Goal: Transaction & Acquisition: Book appointment/travel/reservation

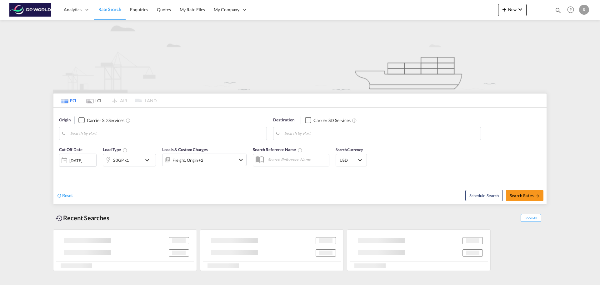
type input "[GEOGRAPHIC_DATA], ITVIC"
type input "[GEOGRAPHIC_DATA], [GEOGRAPHIC_DATA], USDET"
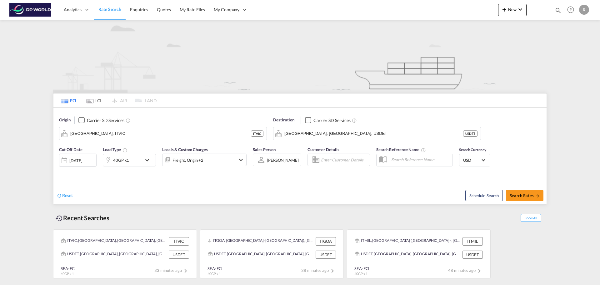
click at [84, 164] on div "[DATE]" at bounding box center [77, 159] width 37 height 13
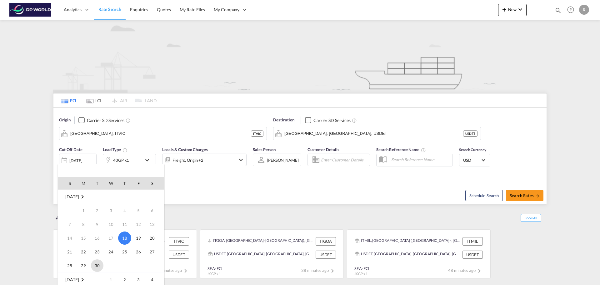
click at [98, 265] on span "30" at bounding box center [97, 265] width 12 height 12
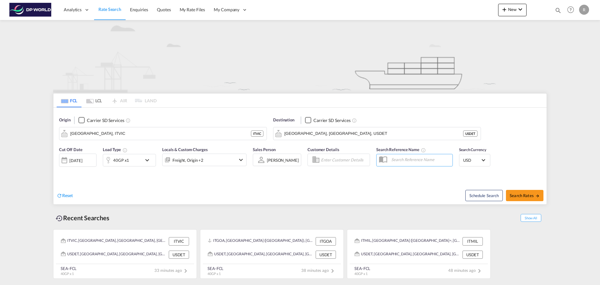
drag, startPoint x: 98, startPoint y: 265, endPoint x: 228, endPoint y: 163, distance: 164.7
click at [228, 163] on div "Freight, Origin +2" at bounding box center [195, 159] width 67 height 12
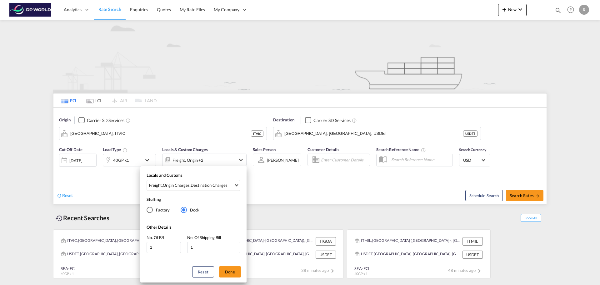
click at [289, 174] on div "Locals and Customs Freight , Origin Charges , Destination Charges Clear All Sel…" at bounding box center [300, 142] width 600 height 285
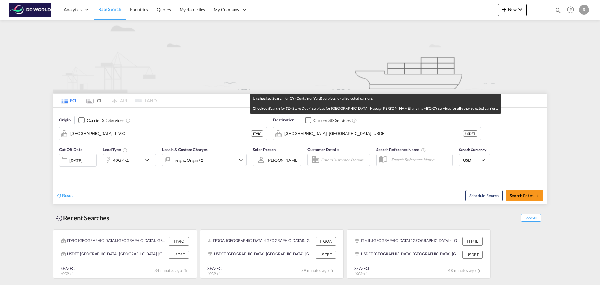
click at [352, 121] on md-icon "Unchecked:\a Search for CY (Container Yard) services for all selected carriers.…" at bounding box center [354, 120] width 5 height 5
click at [344, 124] on div "Destination Carrier SD Services [GEOGRAPHIC_DATA], [GEOGRAPHIC_DATA], USDET USD…" at bounding box center [377, 128] width 208 height 23
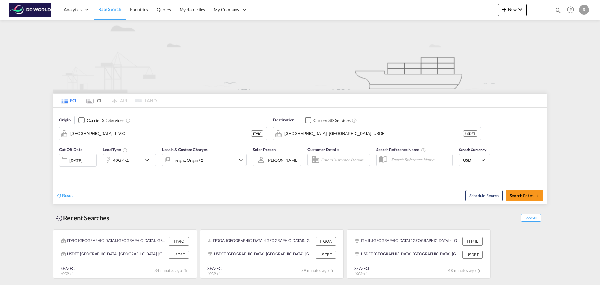
click at [317, 174] on div "Cut Off Date [DATE] [DATE] Load Type 40GP x1 Locals & Custom Charges Freight, O…" at bounding box center [299, 160] width 493 height 34
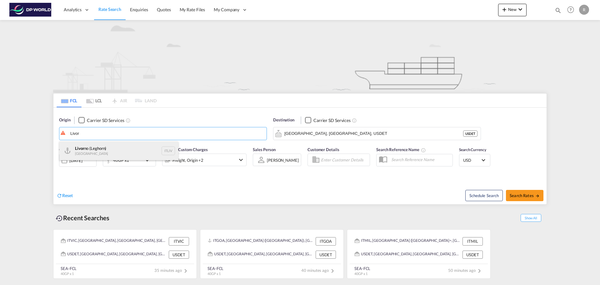
click at [106, 148] on div "Livor no (Leghorn) [GEOGRAPHIC_DATA] ITLIV" at bounding box center [118, 150] width 119 height 19
type input "[GEOGRAPHIC_DATA] (Leghorn), ITLIV"
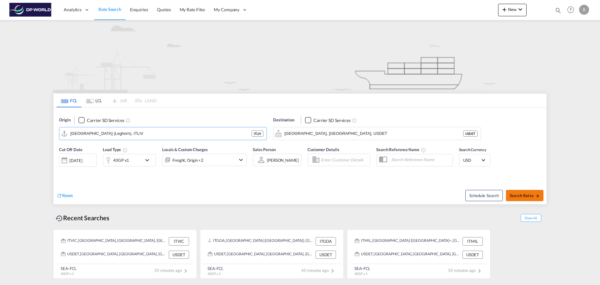
click at [535, 196] on md-icon "icon-arrow-right" at bounding box center [537, 195] width 4 height 4
type input "ITLIV to USDET / [DATE]"
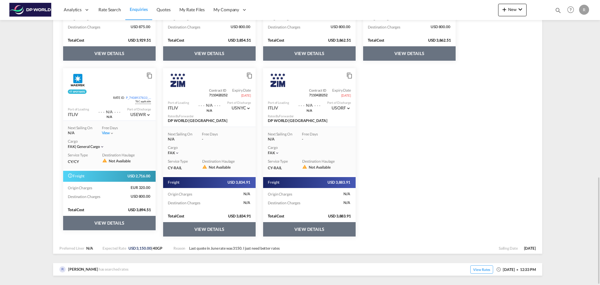
scroll to position [283, 0]
